Goal: Information Seeking & Learning: Find specific fact

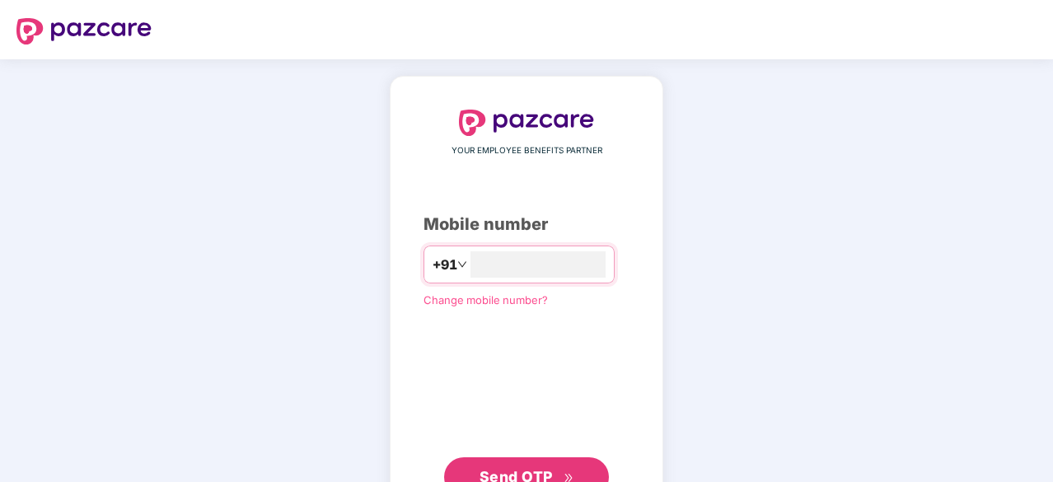
type input "**********"
click at [534, 464] on button "Send OTP" at bounding box center [526, 477] width 165 height 40
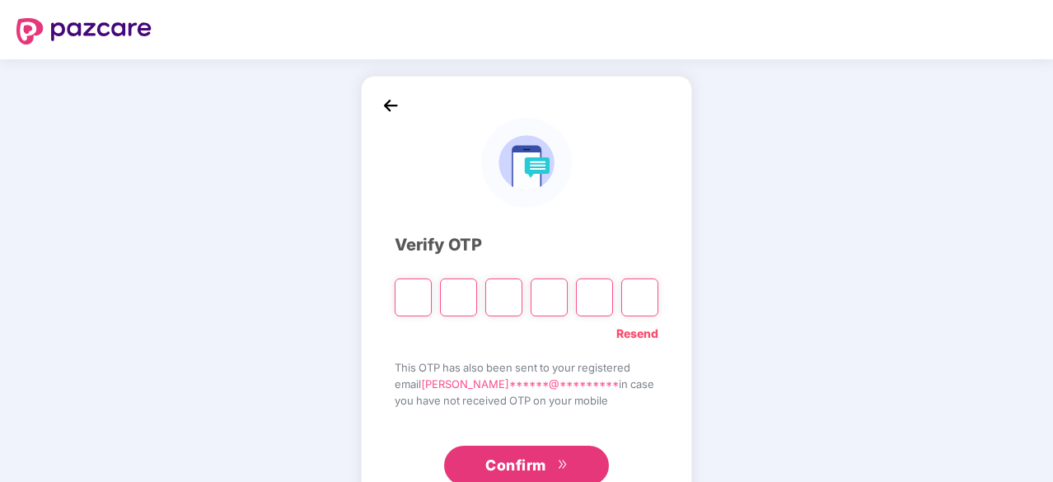
type input "*"
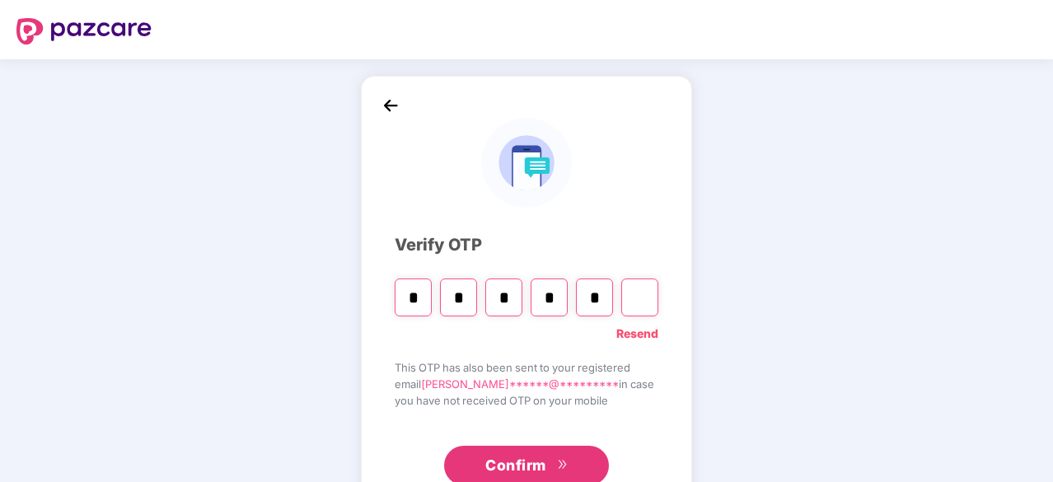
type input "*"
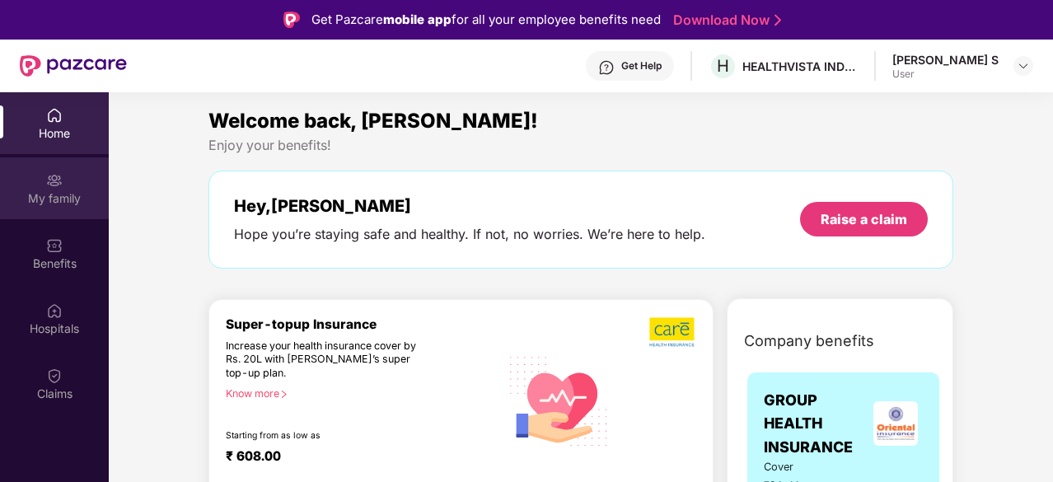
click at [45, 199] on div "My family" at bounding box center [54, 198] width 109 height 16
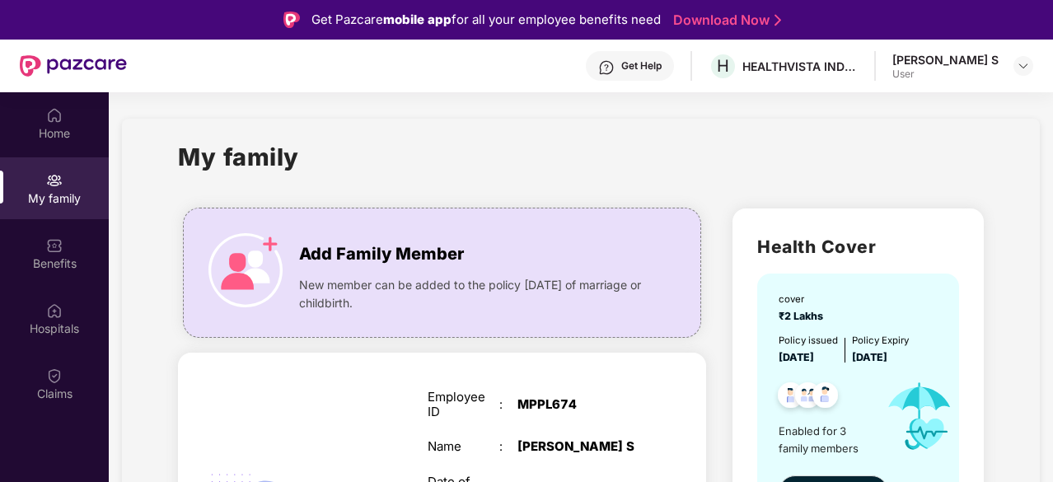
drag, startPoint x: 1050, startPoint y: 138, endPoint x: 1053, endPoint y: 214, distance: 76.7
click at [1052, 214] on html "Get Pazcare mobile app for all your employee benefits need Download Now Get Hel…" at bounding box center [526, 241] width 1053 height 482
click at [718, 171] on div "My family" at bounding box center [580, 166] width 805 height 57
click at [36, 250] on div "Benefits" at bounding box center [54, 253] width 109 height 62
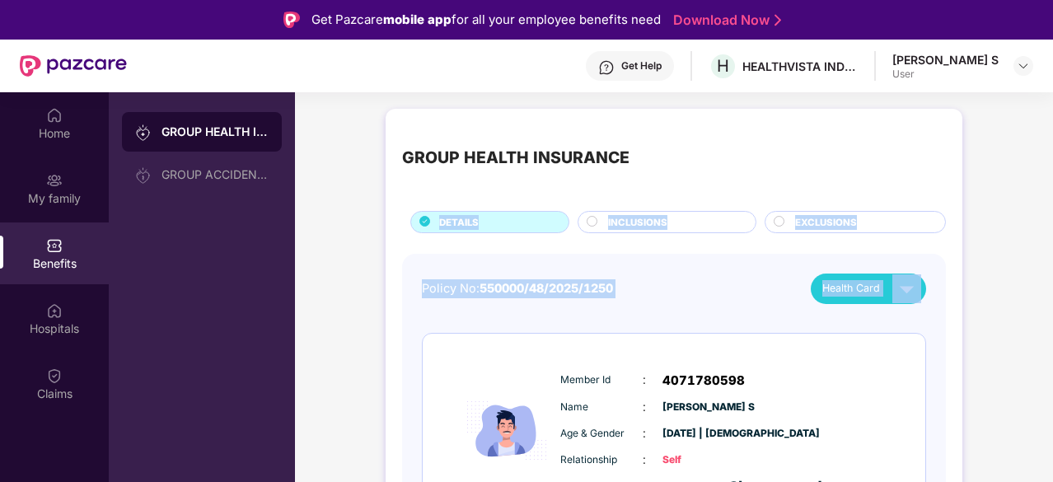
drag, startPoint x: 1049, startPoint y: 159, endPoint x: 1054, endPoint y: 264, distance: 105.6
click at [1052, 264] on html "Get Pazcare mobile app for all your employee benefits need Download Now Get Hel…" at bounding box center [526, 241] width 1053 height 482
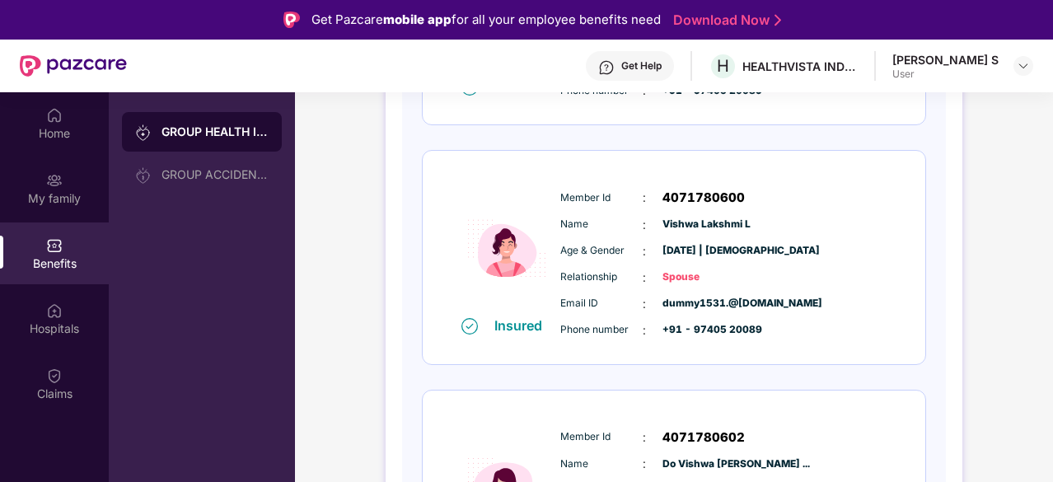
drag, startPoint x: 1051, startPoint y: 358, endPoint x: 1038, endPoint y: 470, distance: 112.0
click at [1038, 470] on div "GROUP HEALTH INSURANCE DETAILS INCLUSIONS EXCLUSIONS Policy No: [CREDIT_CARD_NU…" at bounding box center [674, 192] width 758 height 1027
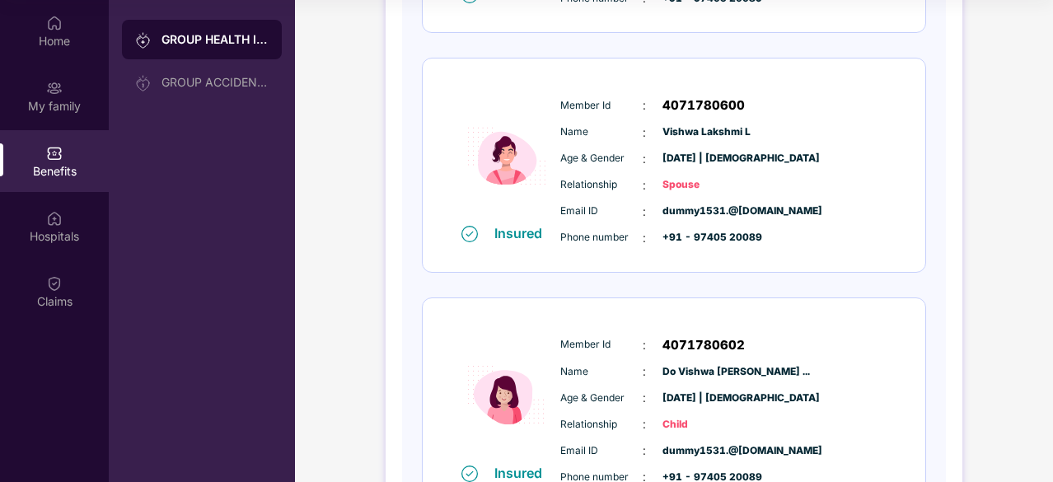
scroll to position [0, 0]
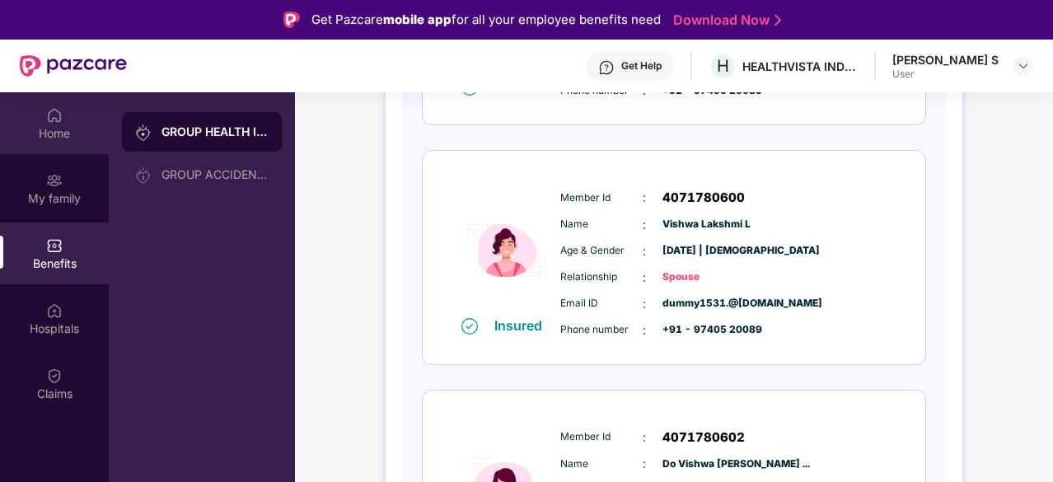
click at [47, 120] on img at bounding box center [54, 115] width 16 height 16
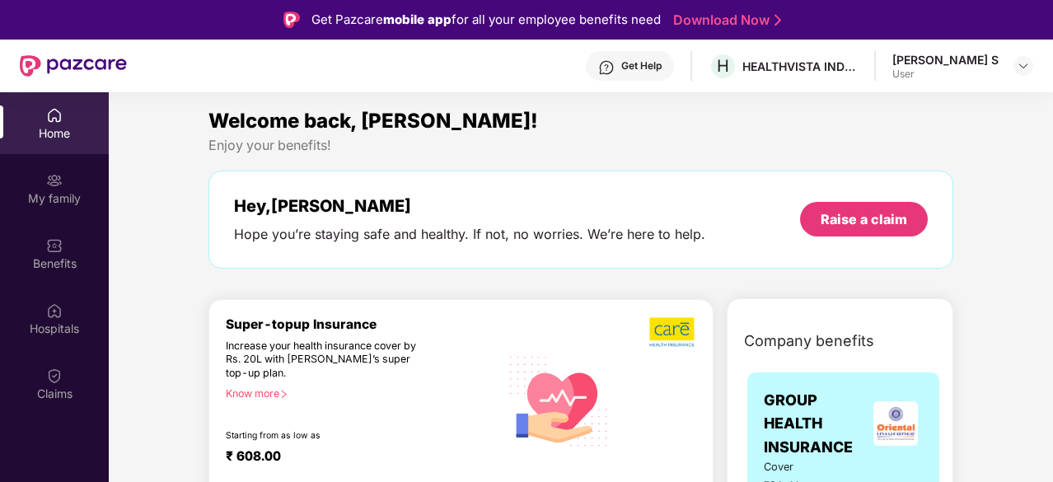
click at [962, 63] on div "[PERSON_NAME] S" at bounding box center [945, 60] width 106 height 16
click at [1021, 65] on img at bounding box center [1023, 65] width 13 height 13
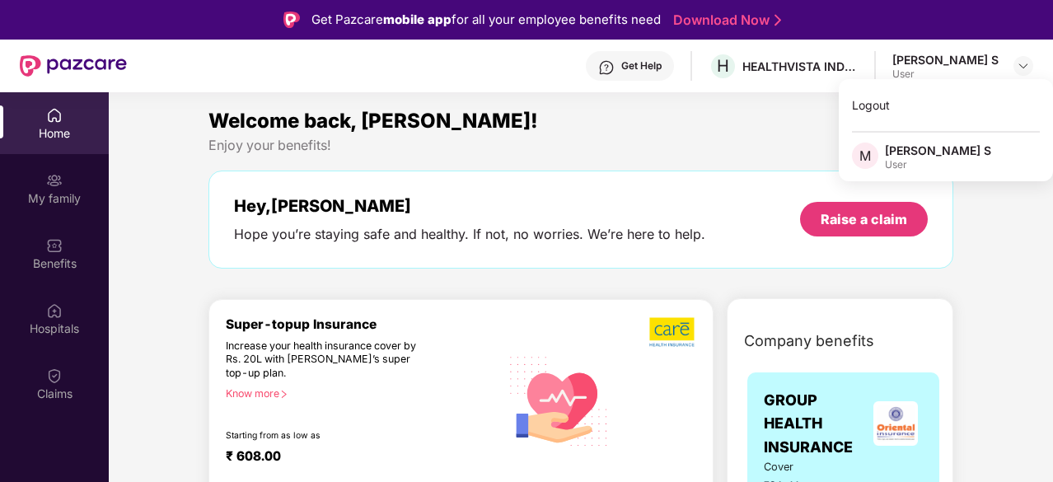
click at [583, 138] on div "Enjoy your benefits!" at bounding box center [580, 145] width 745 height 17
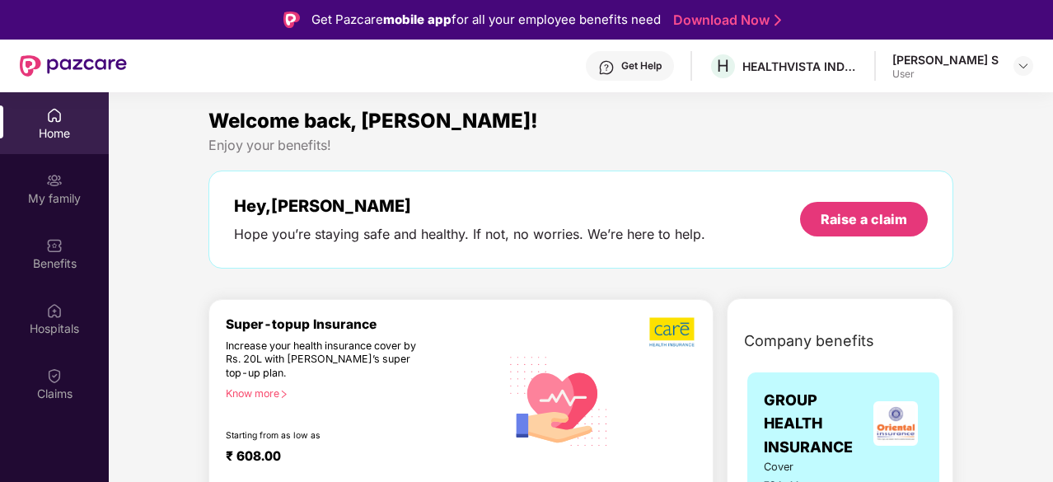
click at [52, 127] on div "Home" at bounding box center [54, 133] width 109 height 16
click at [49, 304] on img at bounding box center [54, 310] width 16 height 16
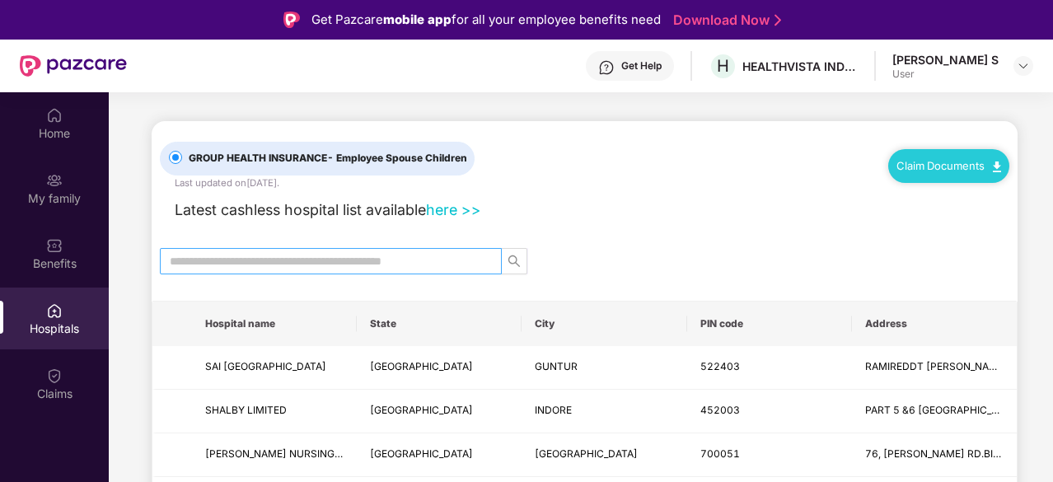
click at [361, 266] on input "text" at bounding box center [324, 261] width 309 height 18
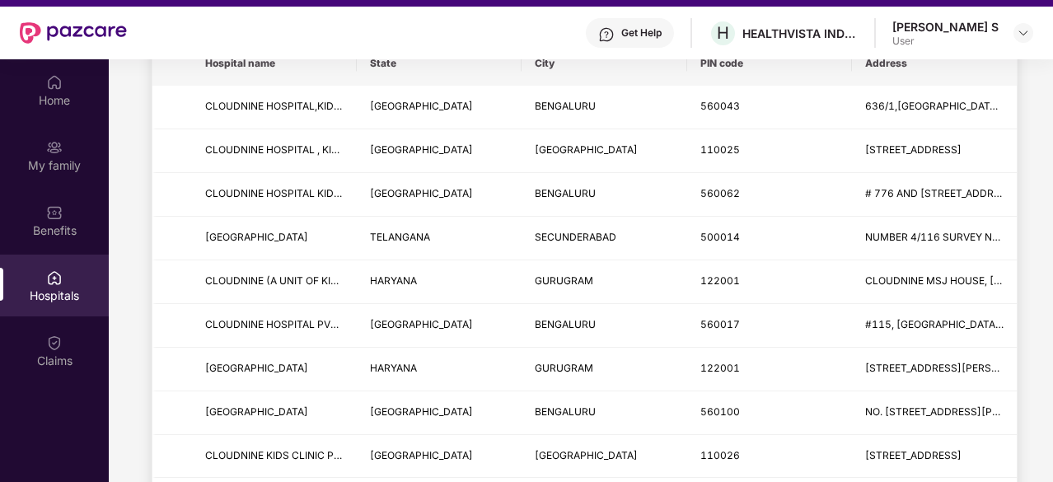
scroll to position [10, 0]
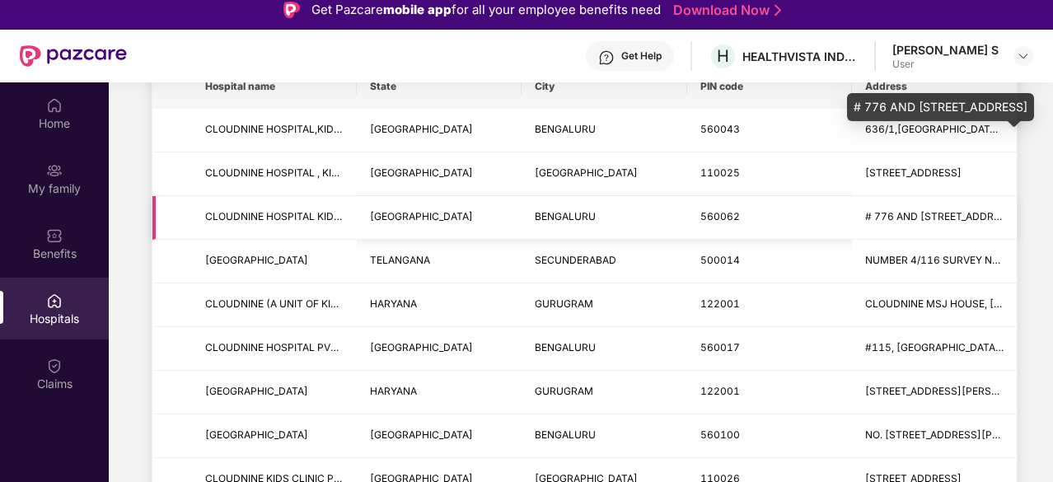
type input "*********"
click at [939, 213] on span "# 776 AND [STREET_ADDRESS]" at bounding box center [941, 216] width 152 height 12
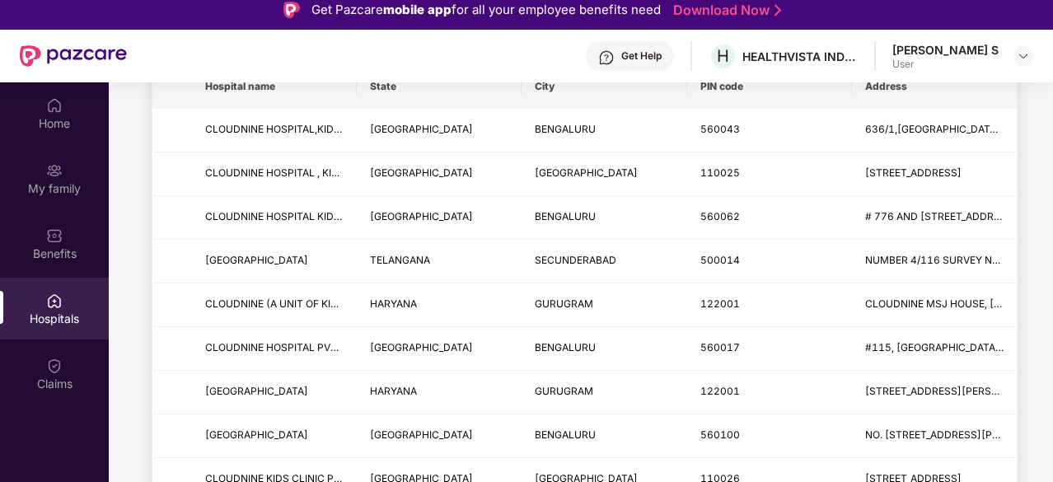
scroll to position [0, 0]
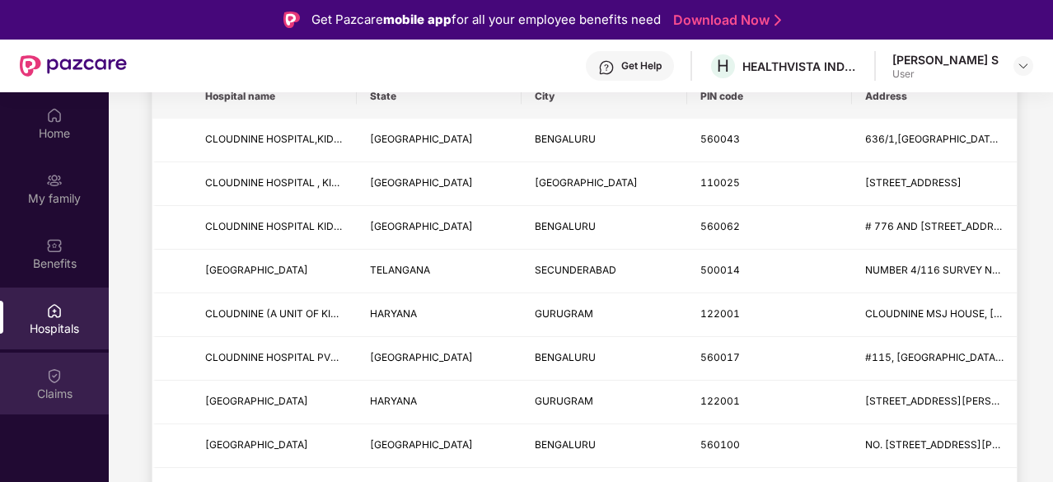
click at [60, 378] on img at bounding box center [54, 375] width 16 height 16
